Goal: Task Accomplishment & Management: Manage account settings

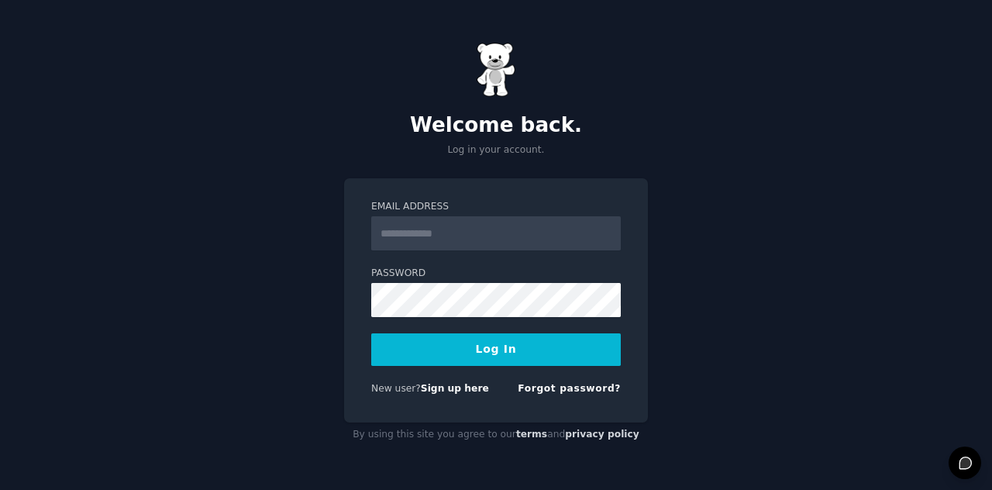
click at [411, 230] on input "Email Address" at bounding box center [495, 233] width 249 height 34
type input "**********"
click at [488, 343] on button "Log In" at bounding box center [495, 349] width 249 height 33
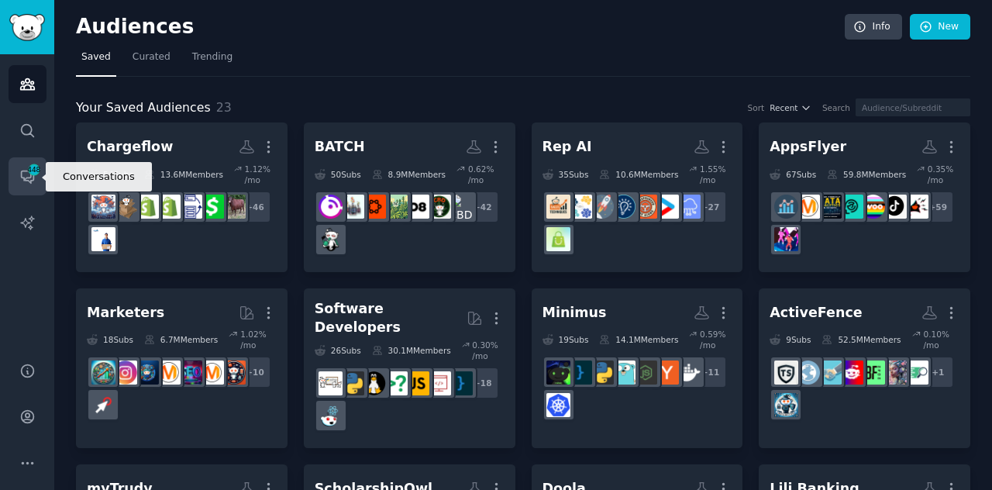
click at [31, 174] on span "448" at bounding box center [34, 169] width 14 height 11
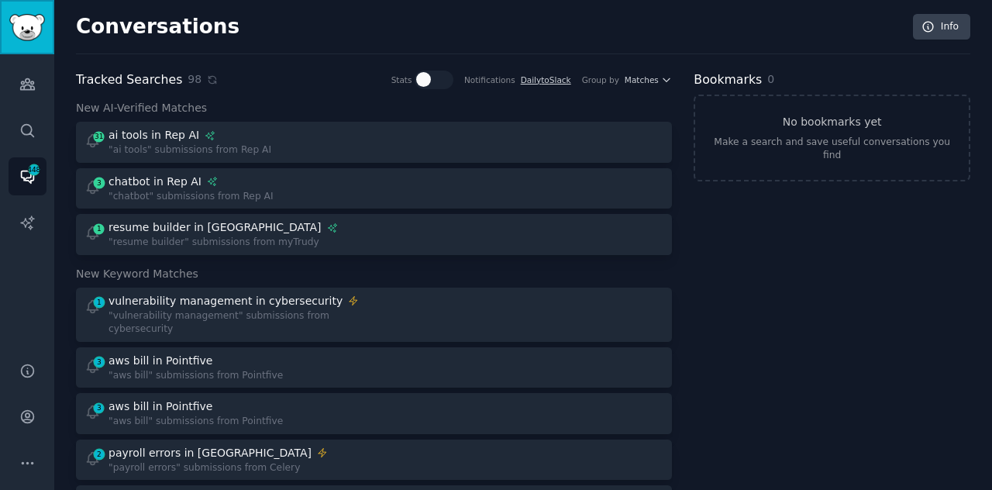
click at [34, 36] on img "Sidebar" at bounding box center [27, 27] width 36 height 27
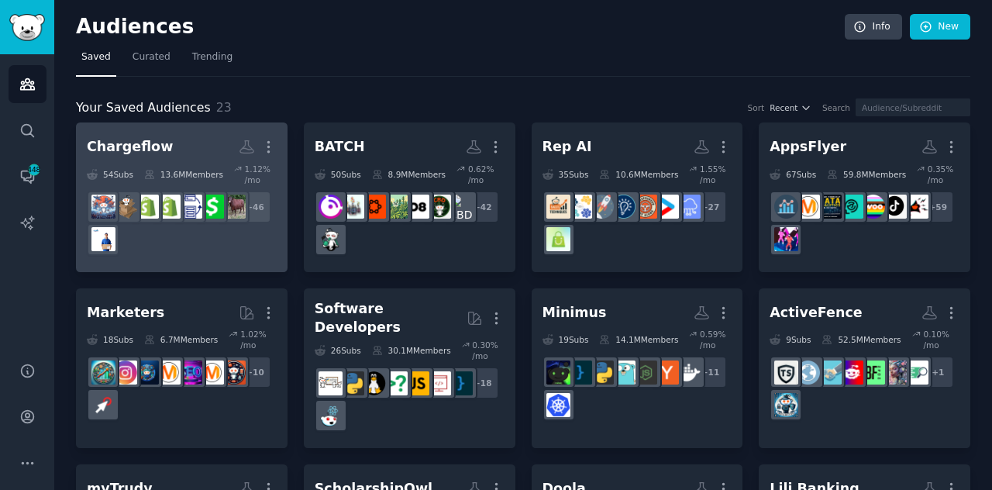
click at [174, 233] on div "+ 46" at bounding box center [182, 223] width 190 height 65
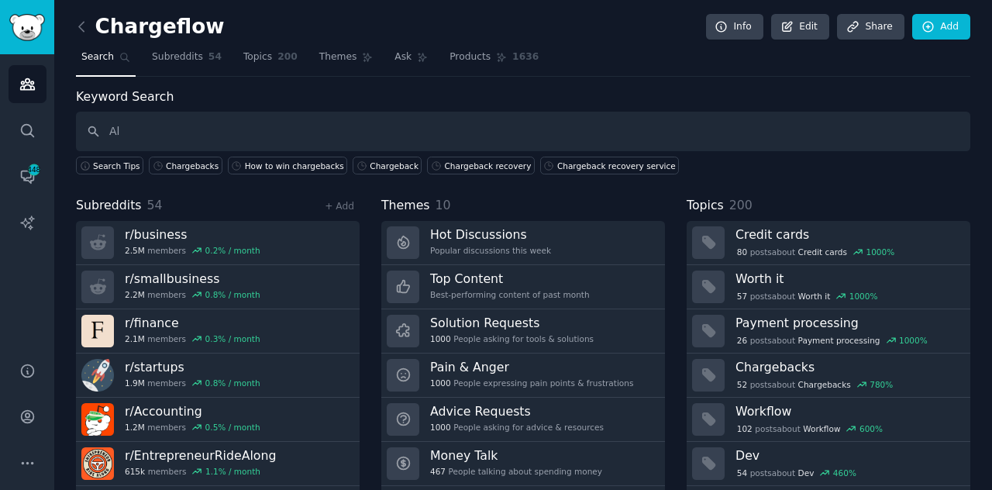
type input "A"
click at [928, 26] on icon at bounding box center [928, 27] width 14 height 14
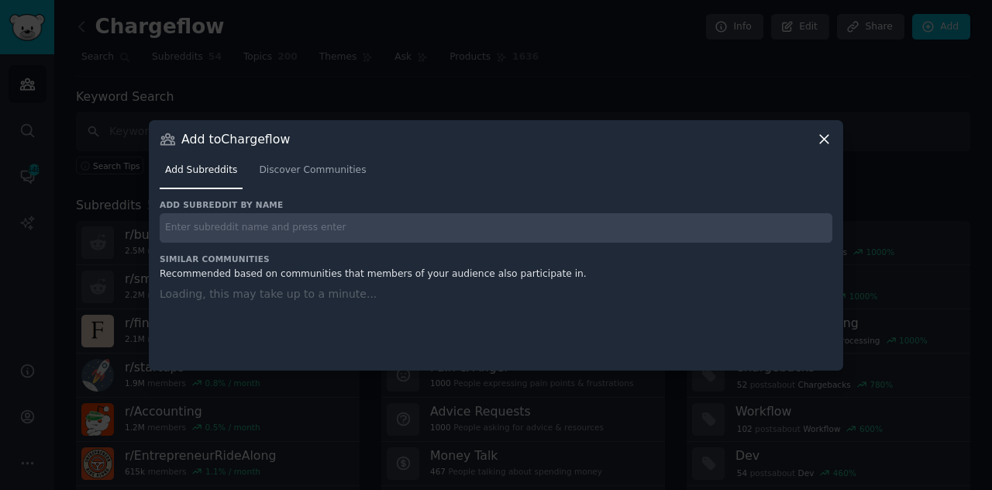
click at [418, 223] on input "text" at bounding box center [496, 228] width 673 height 30
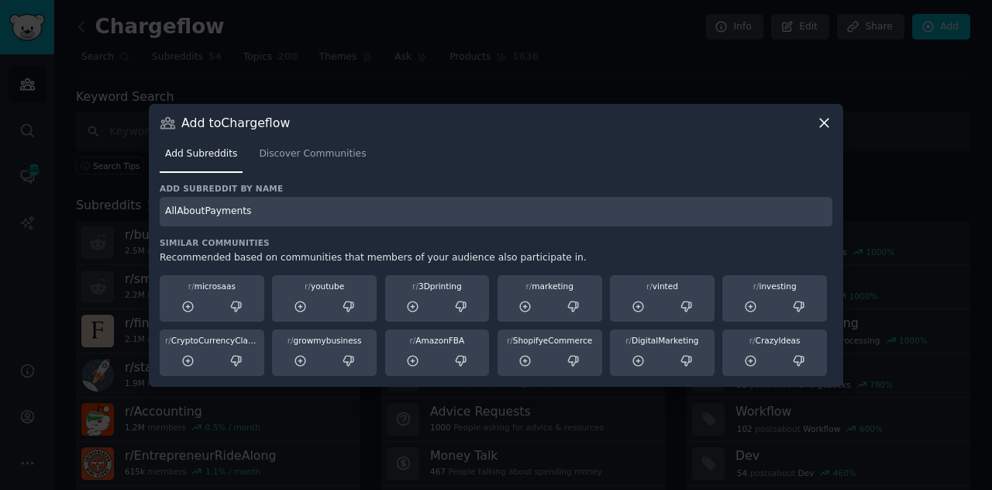
type input "AllAboutPayments"
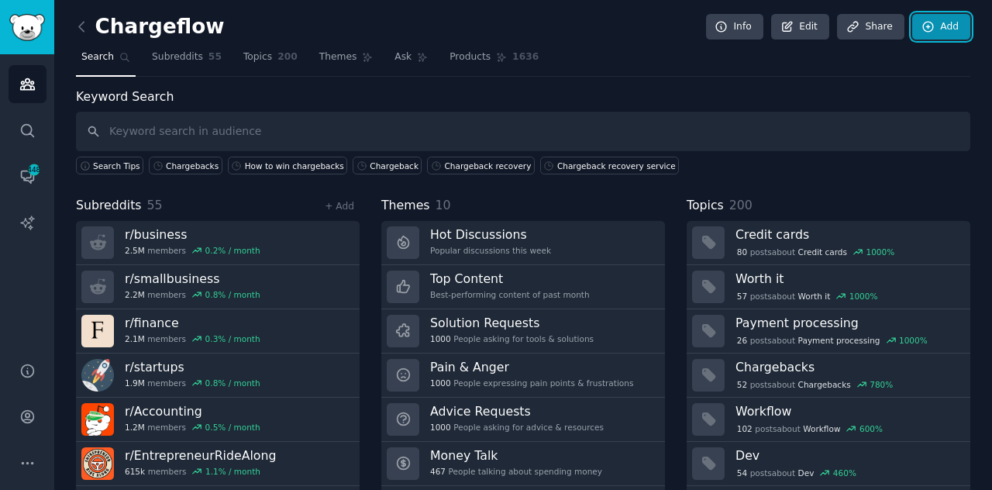
click at [942, 32] on link "Add" at bounding box center [941, 27] width 58 height 26
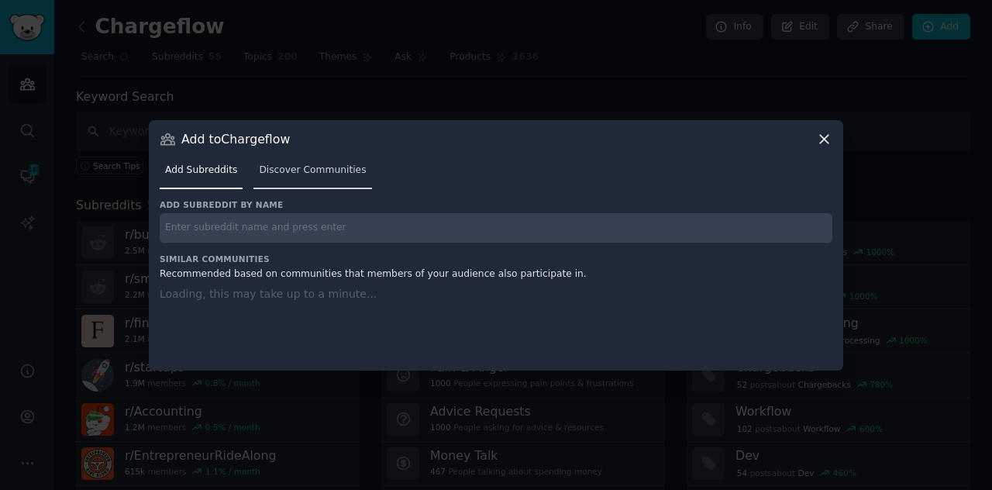
click at [272, 174] on span "Discover Communities" at bounding box center [312, 170] width 107 height 14
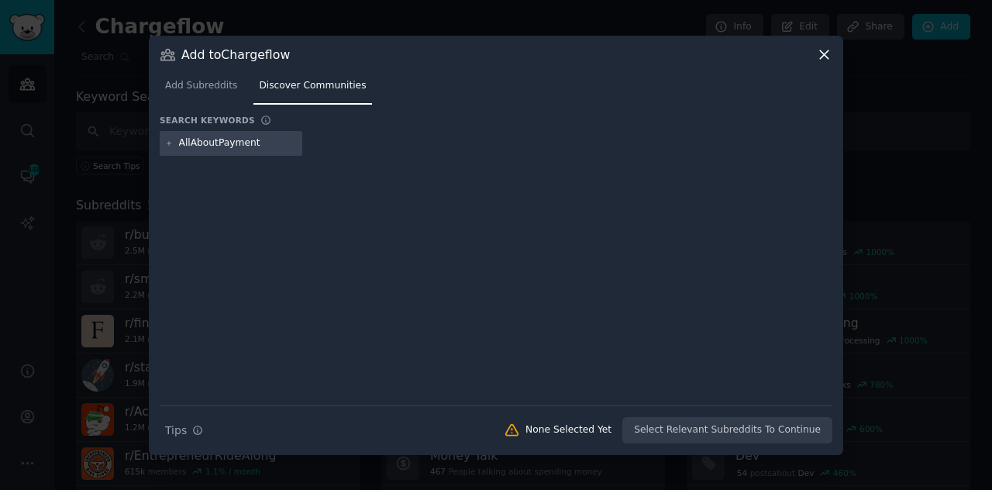
type input "AllAboutPayments"
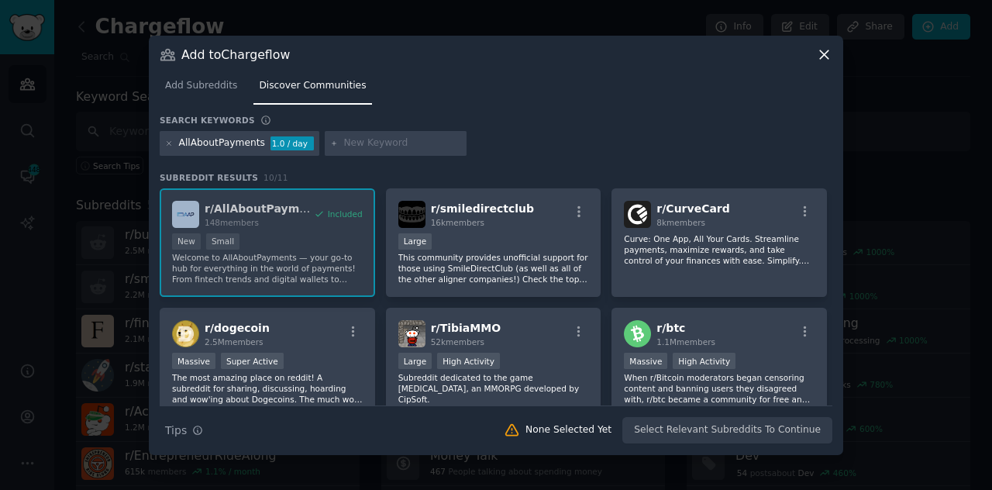
click at [831, 59] on icon at bounding box center [824, 54] width 16 height 16
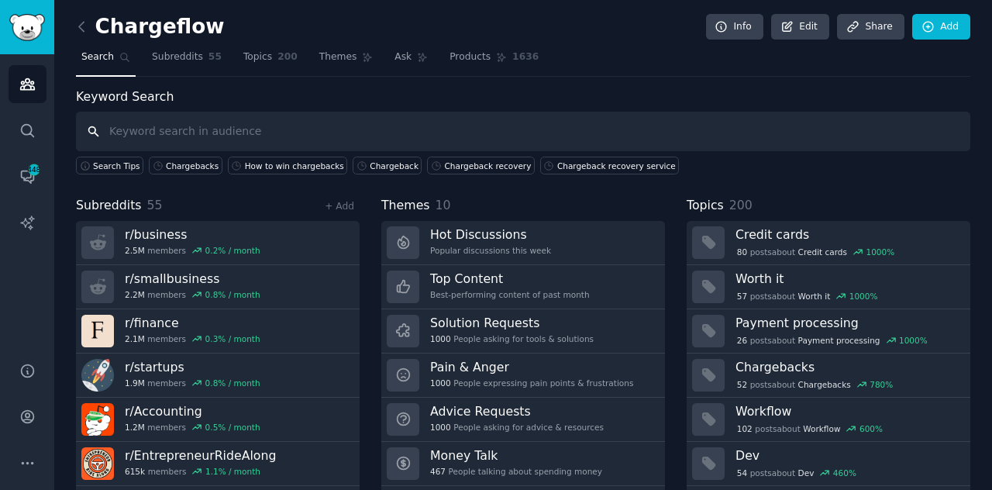
click at [294, 128] on input "text" at bounding box center [523, 132] width 894 height 40
type input "chargeback"
click at [947, 26] on link "Add" at bounding box center [941, 27] width 58 height 26
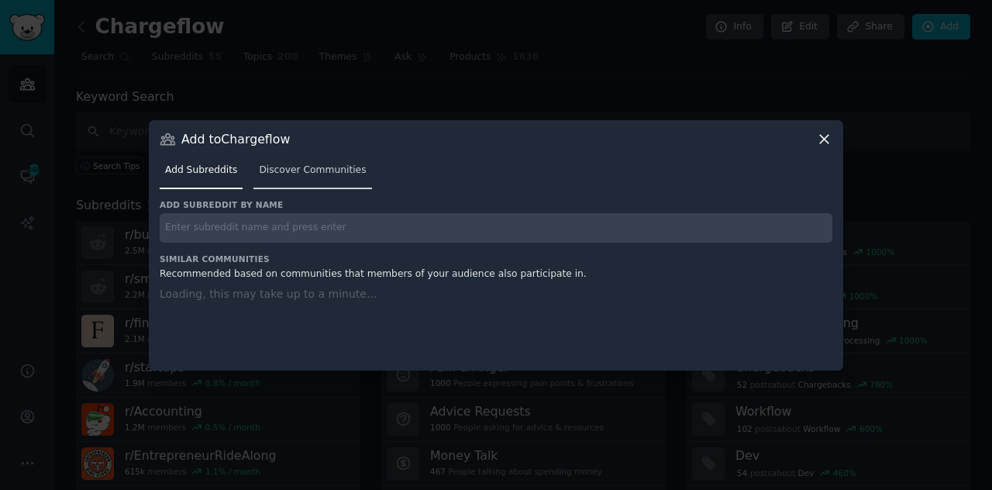
click at [308, 165] on span "Discover Communities" at bounding box center [312, 170] width 107 height 14
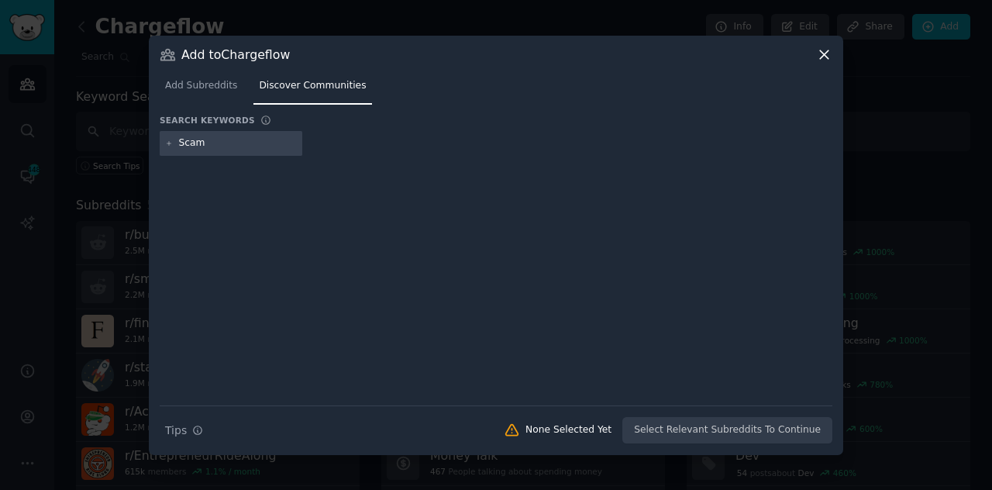
type input "Scams"
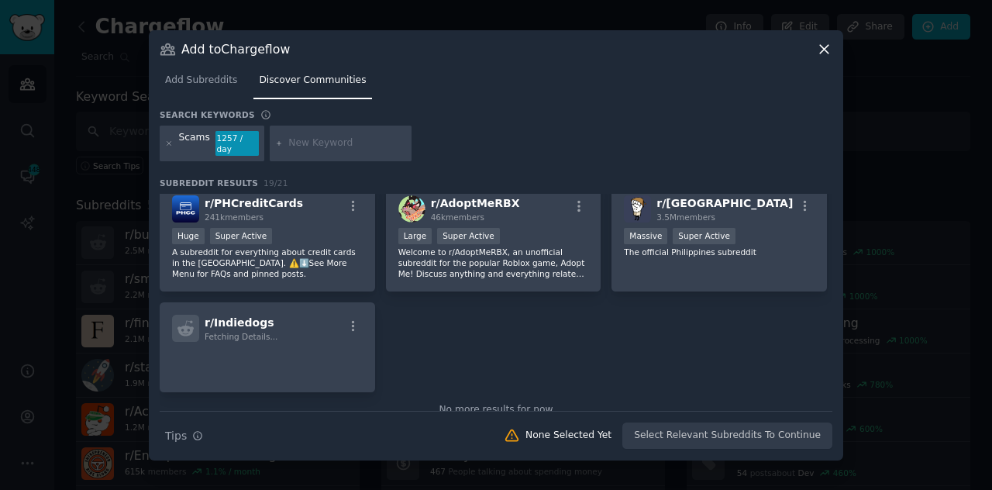
scroll to position [626, 0]
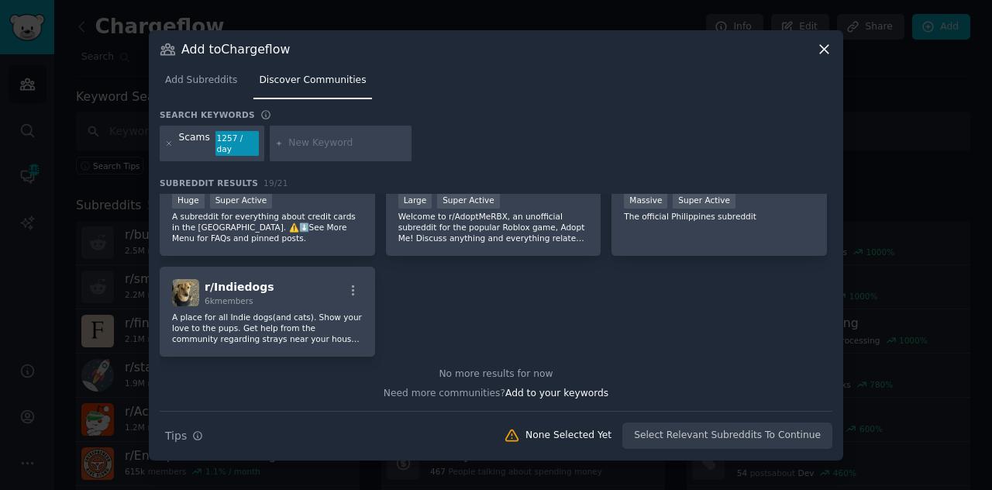
click at [201, 143] on div "Scams" at bounding box center [194, 143] width 31 height 25
click at [189, 143] on div "Scams" at bounding box center [194, 143] width 31 height 25
click at [300, 145] on input "text" at bounding box center [347, 143] width 118 height 14
type input "Scams"
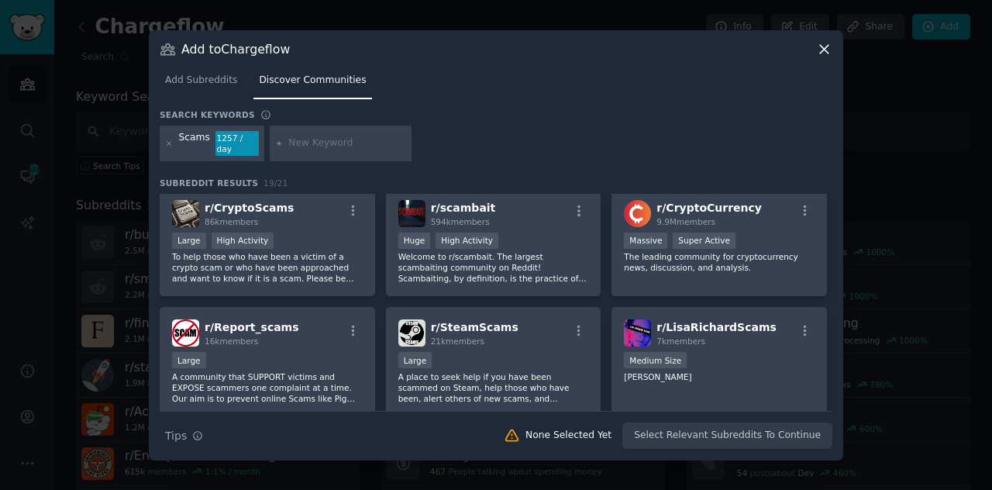
scroll to position [2, 0]
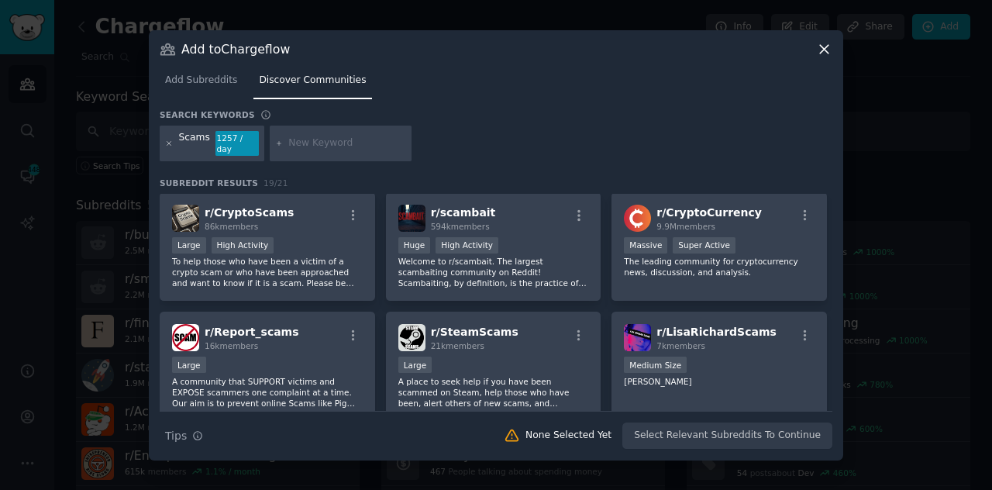
click at [170, 141] on icon at bounding box center [169, 143] width 9 height 9
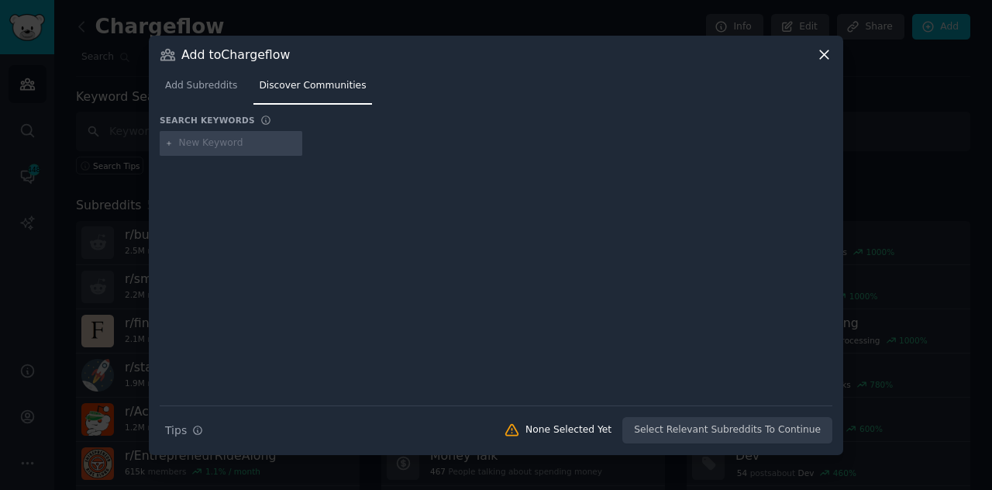
click at [192, 143] on input "text" at bounding box center [238, 143] width 118 height 14
type input "r/Scams"
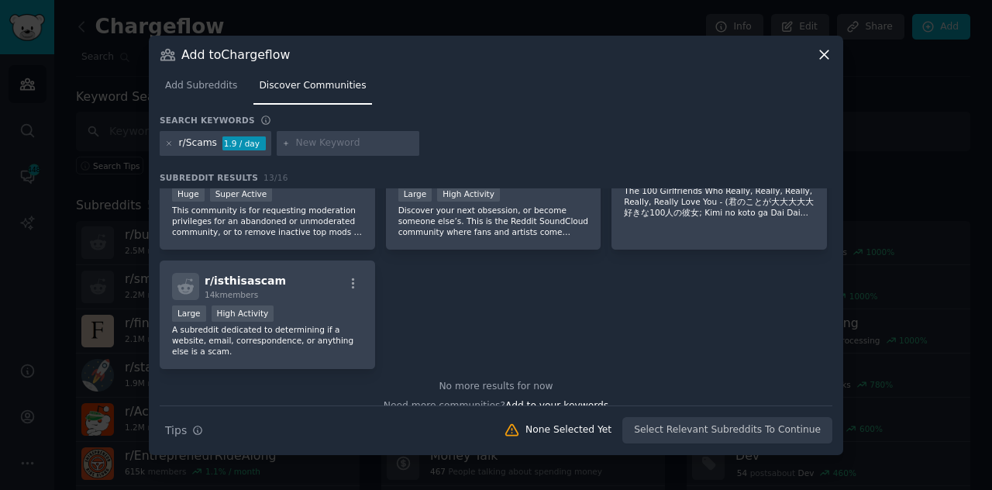
scroll to position [414, 0]
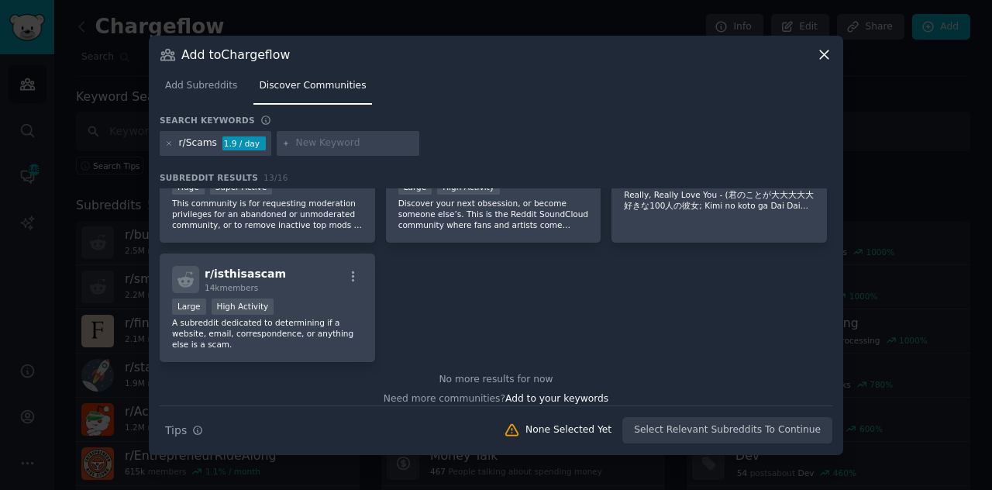
click at [823, 53] on icon at bounding box center [824, 54] width 9 height 9
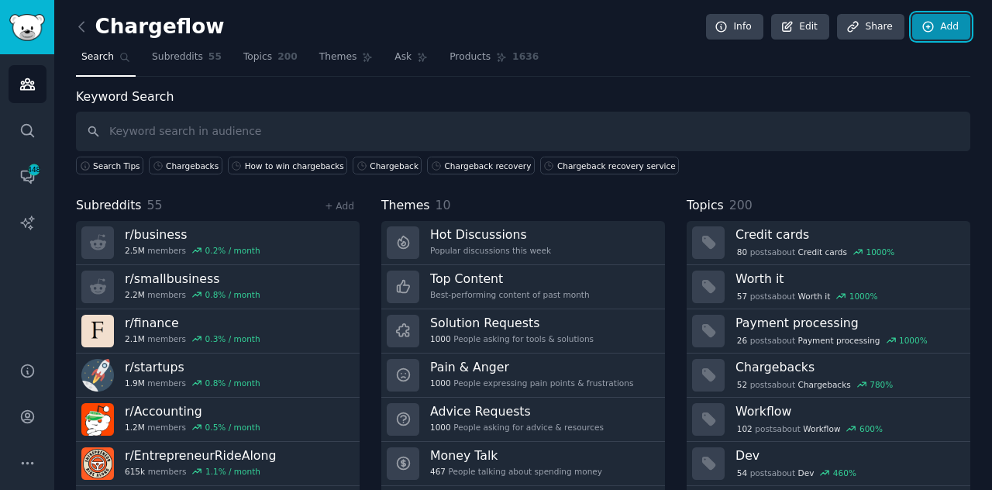
click at [948, 25] on link "Add" at bounding box center [941, 27] width 58 height 26
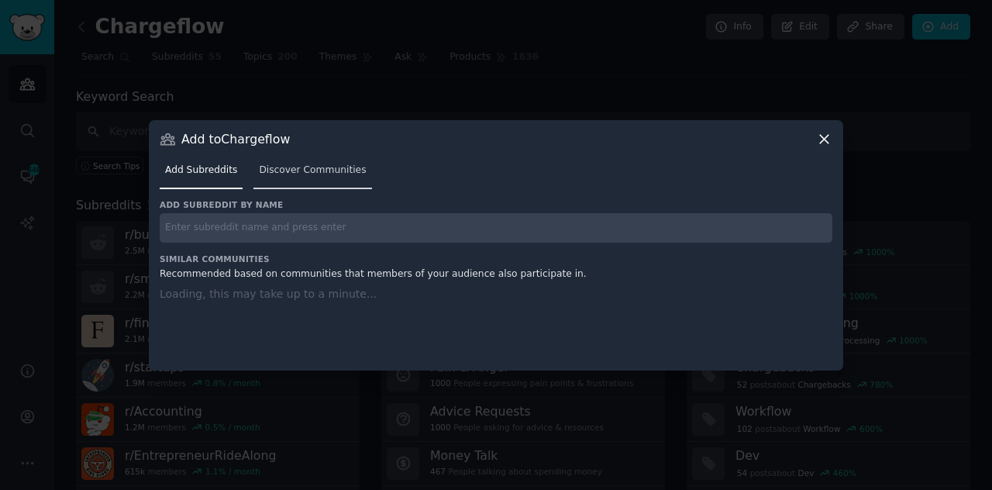
click at [327, 163] on span "Discover Communities" at bounding box center [312, 170] width 107 height 14
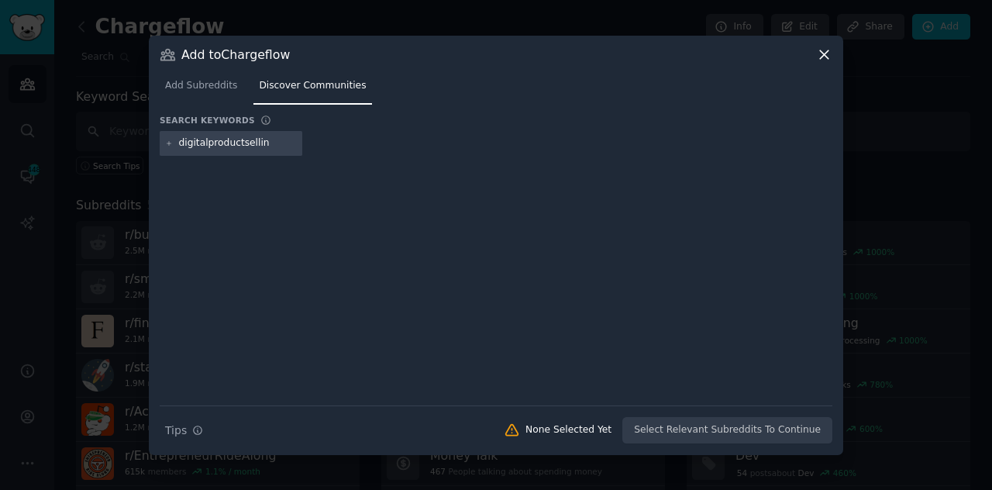
type input "digitalproductselling"
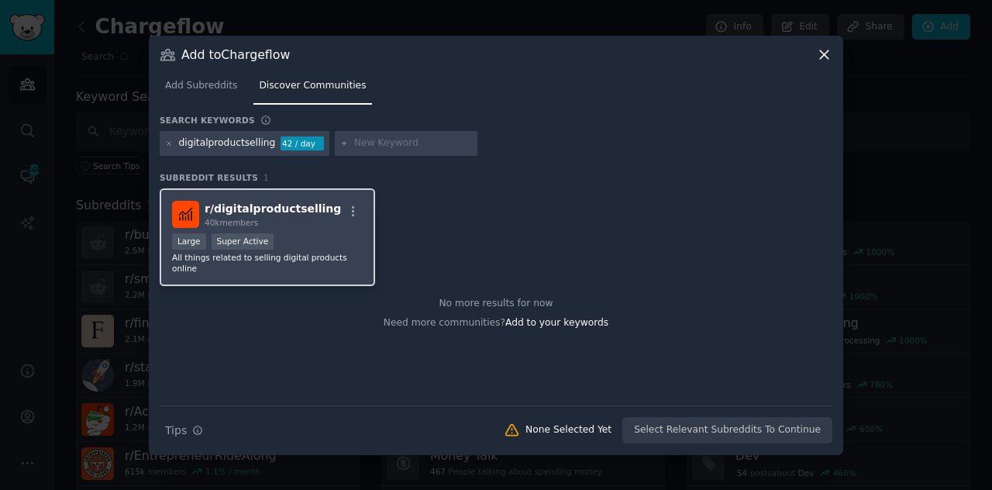
click at [311, 220] on div "40k members" at bounding box center [273, 222] width 136 height 11
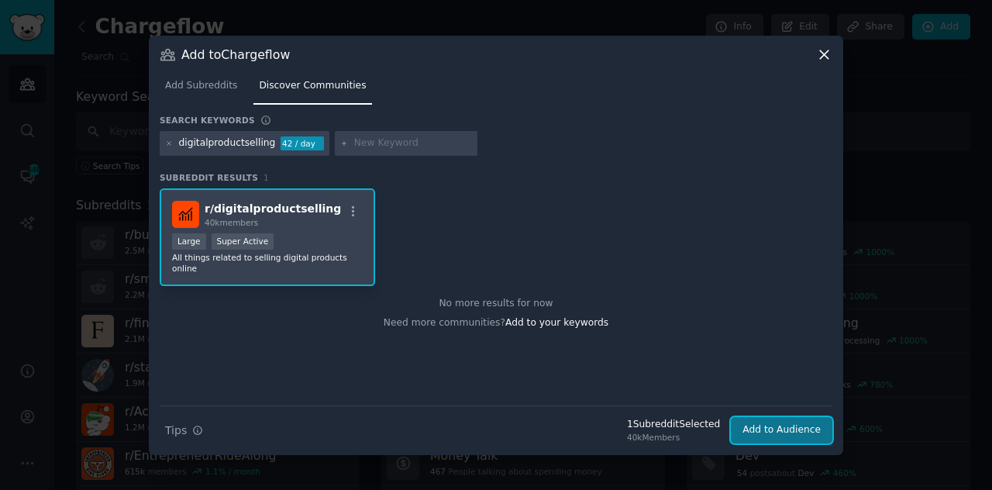
click at [787, 433] on button "Add to Audience" at bounding box center [782, 430] width 102 height 26
